Goal: Task Accomplishment & Management: Use online tool/utility

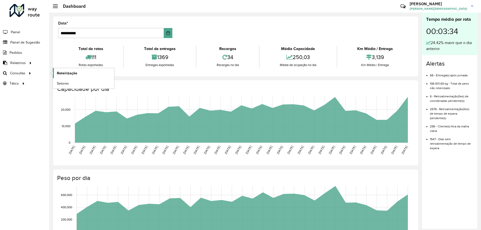
click at [80, 71] on link "Roteirização" at bounding box center [83, 73] width 61 height 10
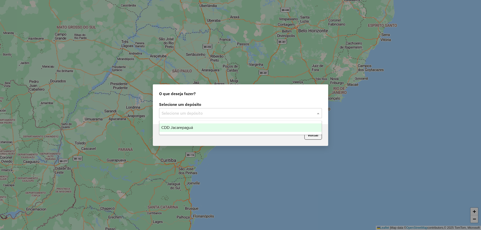
click at [208, 113] on input "text" at bounding box center [236, 114] width 148 height 6
click at [183, 127] on span "CDD Jacarepaguá" at bounding box center [177, 128] width 32 height 4
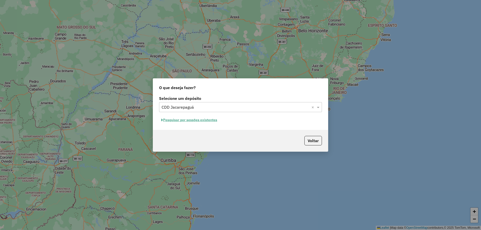
click at [192, 120] on button "Pesquisar por sessões existentes" at bounding box center [189, 120] width 60 height 8
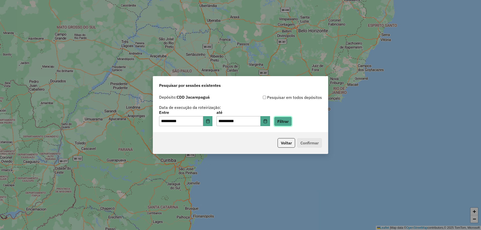
click at [291, 121] on button "Filtrar" at bounding box center [283, 122] width 18 height 10
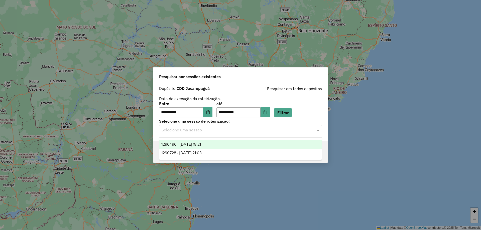
click at [320, 131] on span at bounding box center [319, 130] width 6 height 6
click at [201, 144] on span "1290490 - 08/10/2025 18:21" at bounding box center [181, 144] width 40 height 4
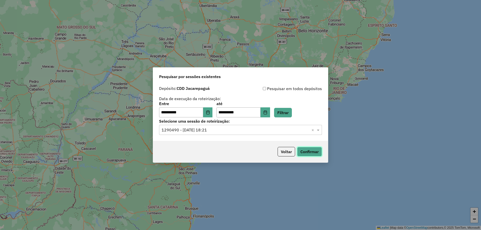
click at [309, 151] on button "Confirmar" at bounding box center [309, 152] width 25 height 10
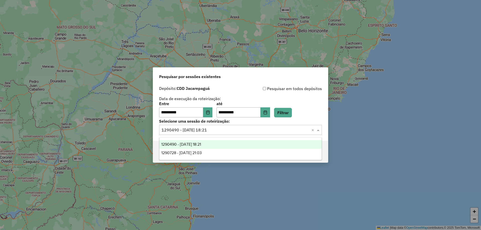
click at [238, 132] on input "text" at bounding box center [236, 130] width 148 height 6
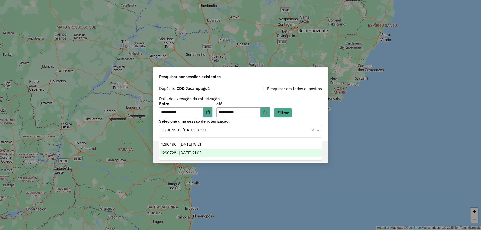
click at [212, 152] on div "1290728 - 08/10/2025 21:03" at bounding box center [240, 153] width 162 height 9
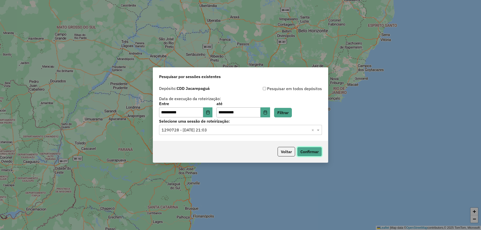
click at [314, 152] on button "Confirmar" at bounding box center [309, 152] width 25 height 10
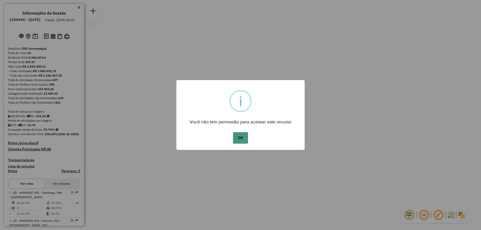
click at [240, 137] on button "OK" at bounding box center [240, 138] width 15 height 12
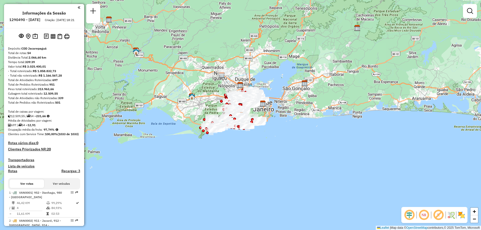
click at [423, 216] on em at bounding box center [424, 215] width 12 height 12
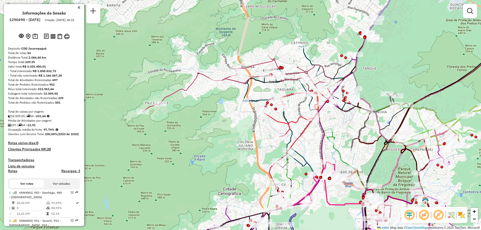
drag, startPoint x: 248, startPoint y: 154, endPoint x: 246, endPoint y: 145, distance: 9.4
click at [246, 145] on div "Janela de atendimento Grade de atendimento Capacidade Transportadoras Veículos …" at bounding box center [240, 115] width 481 height 230
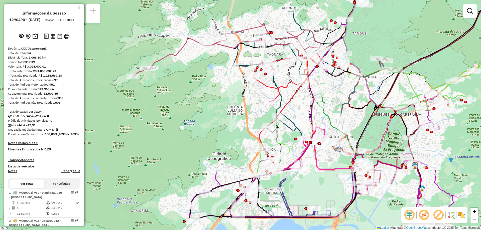
drag, startPoint x: 257, startPoint y: 183, endPoint x: 249, endPoint y: 130, distance: 53.5
click at [247, 147] on div "Janela de atendimento Grade de atendimento Capacidade Transportadoras Veículos …" at bounding box center [240, 115] width 481 height 230
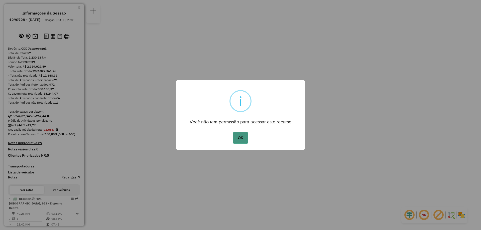
click at [243, 140] on button "OK" at bounding box center [240, 138] width 15 height 12
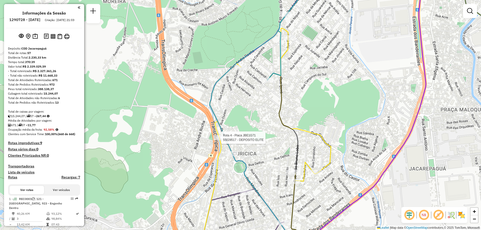
select select "**********"
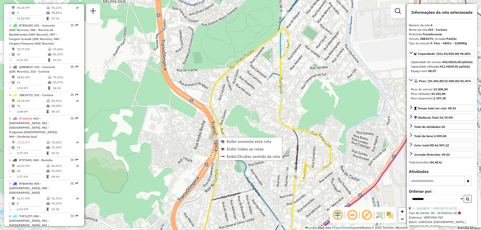
scroll to position [294, 0]
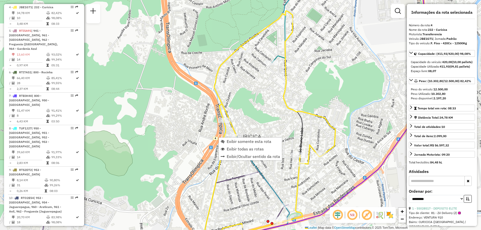
drag, startPoint x: 176, startPoint y: 170, endPoint x: 180, endPoint y: 153, distance: 17.9
click at [180, 153] on div "Janela de atendimento Grade de atendimento Capacidade Transportadoras Veículos …" at bounding box center [240, 115] width 481 height 230
